Goal: Navigation & Orientation: Find specific page/section

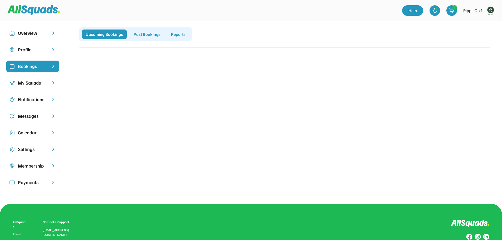
click at [487, 10] on img at bounding box center [490, 10] width 11 height 11
click at [482, 24] on link "Profile" at bounding box center [482, 23] width 31 height 11
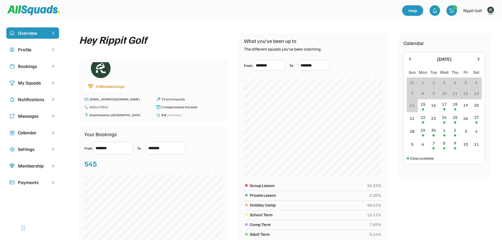
click at [29, 64] on div "Bookings" at bounding box center [32, 66] width 29 height 7
